Goal: Task Accomplishment & Management: Manage account settings

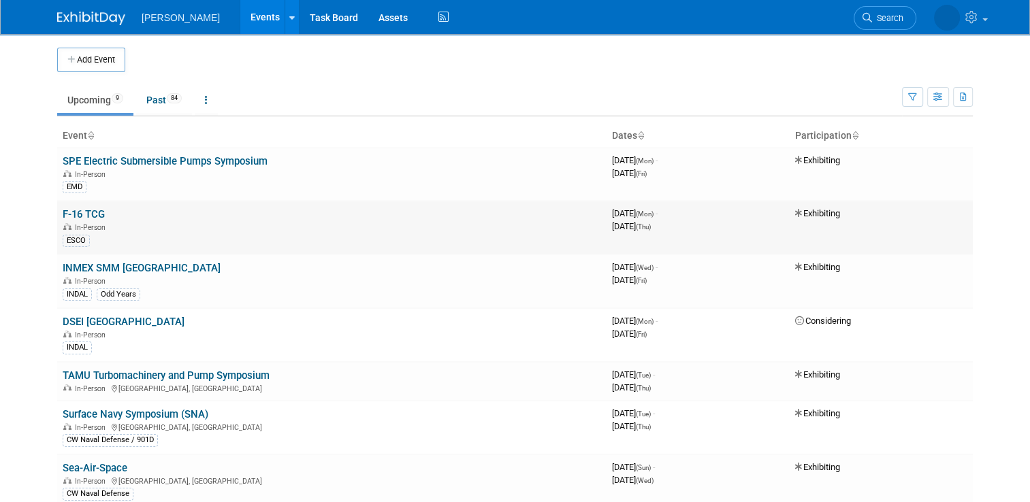
click at [63, 214] on link "F-16 TCG" at bounding box center [84, 214] width 42 height 12
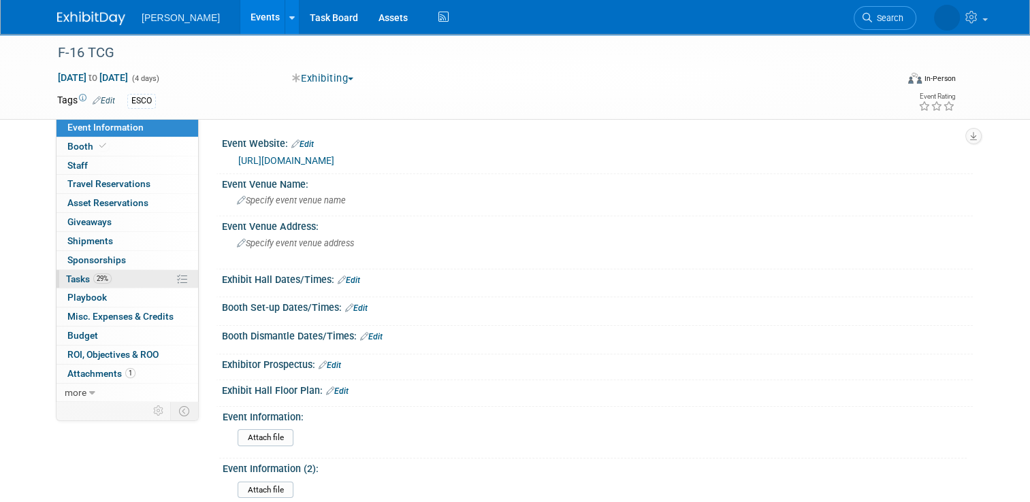
click at [108, 281] on link "29% Tasks 29%" at bounding box center [127, 279] width 142 height 18
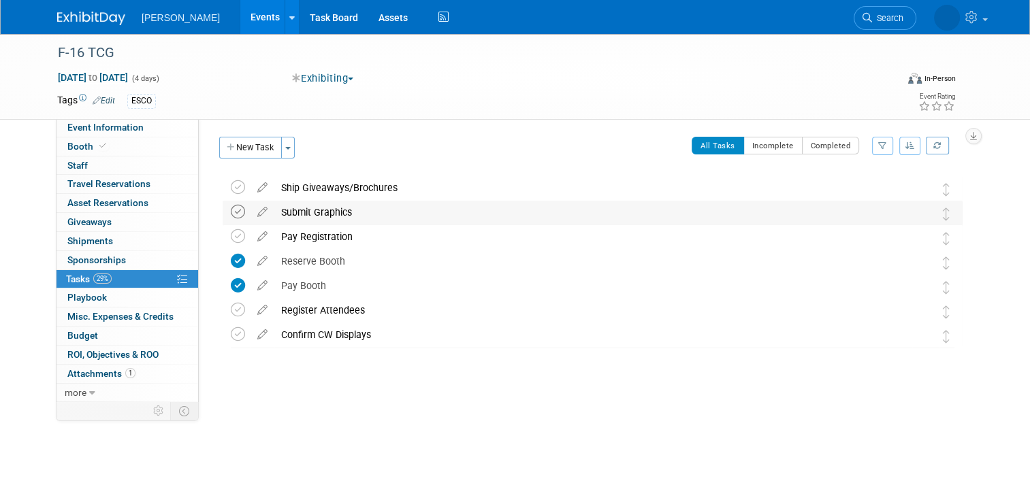
click at [231, 213] on icon at bounding box center [238, 212] width 14 height 14
